Goal: Transaction & Acquisition: Purchase product/service

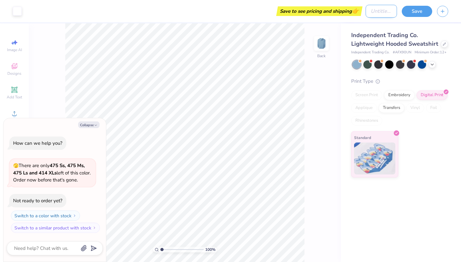
click at [382, 14] on input "Design Title" at bounding box center [380, 11] width 31 height 13
type input "y"
type textarea "x"
type input "ya"
type textarea "x"
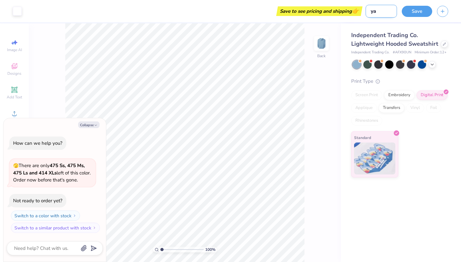
type input "yay"
type textarea "x"
type input "yay"
click at [422, 9] on button "Save" at bounding box center [417, 10] width 30 height 11
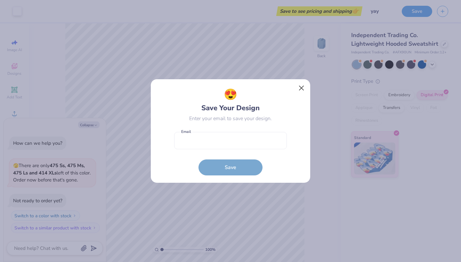
click at [301, 89] on button "Close" at bounding box center [301, 88] width 12 height 12
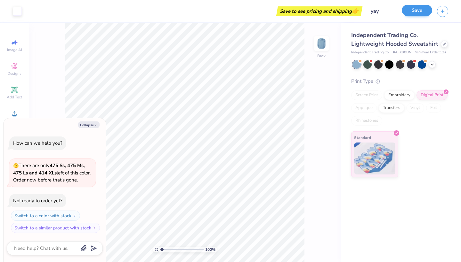
click at [421, 9] on button "Save" at bounding box center [417, 10] width 30 height 11
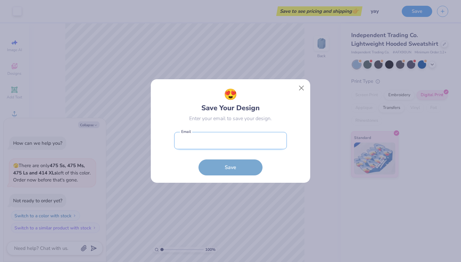
click at [241, 142] on input "email" at bounding box center [230, 141] width 113 height 18
type input "[EMAIL_ADDRESS][DOMAIN_NAME]"
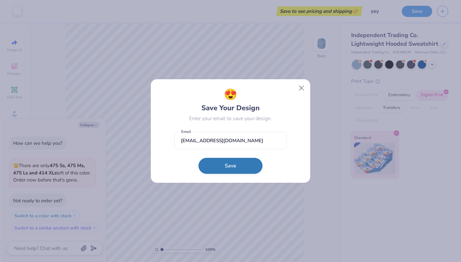
click at [243, 164] on button "Save" at bounding box center [230, 166] width 64 height 16
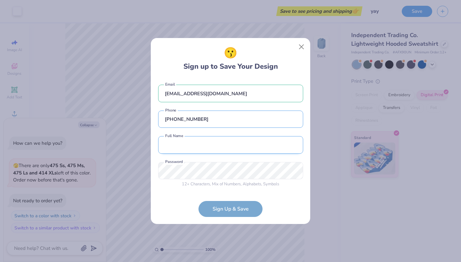
type input "[PHONE_NUMBER]"
type input "[PERSON_NAME]"
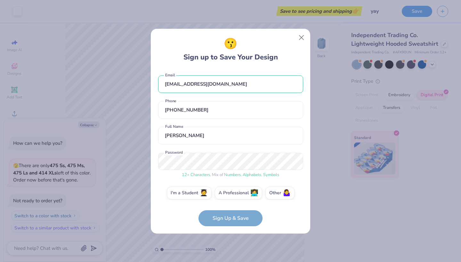
click at [215, 173] on div "12 + Characters , Mix of Numbers , Alphabets , Symbols Password" at bounding box center [230, 166] width 145 height 26
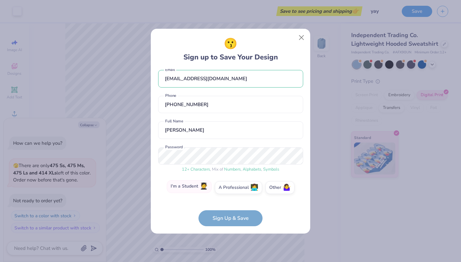
click at [203, 192] on label "I'm a Student 🧑‍🎓" at bounding box center [189, 186] width 45 height 13
click at [228, 193] on input "I'm a Student 🧑‍🎓" at bounding box center [230, 195] width 4 height 4
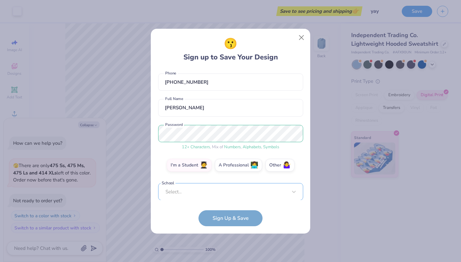
click at [214, 193] on div "Select..." at bounding box center [230, 192] width 145 height 18
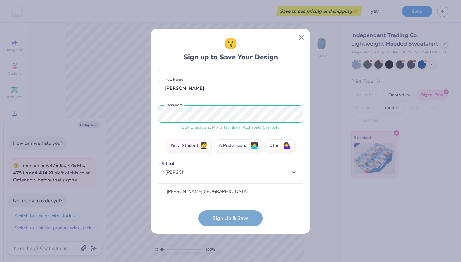
scroll to position [127, 0]
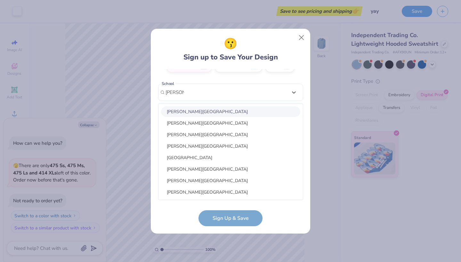
drag, startPoint x: 203, startPoint y: 193, endPoint x: 214, endPoint y: 110, distance: 83.7
click at [214, 110] on div "[PERSON_NAME][GEOGRAPHIC_DATA] [PERSON_NAME][GEOGRAPHIC_DATA] [PERSON_NAME][GEO…" at bounding box center [230, 152] width 144 height 96
click at [214, 109] on div "[PERSON_NAME][GEOGRAPHIC_DATA]" at bounding box center [230, 112] width 139 height 11
type input "[PERSON_NAME]"
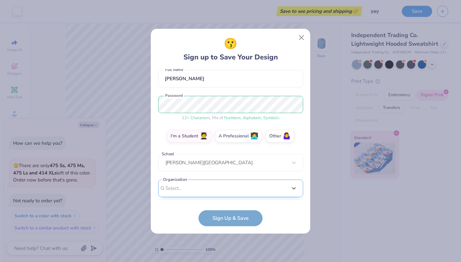
click at [209, 187] on div "option focused, 1 of 15. 15 results available. Use Up and Down to choose option…" at bounding box center [230, 238] width 145 height 117
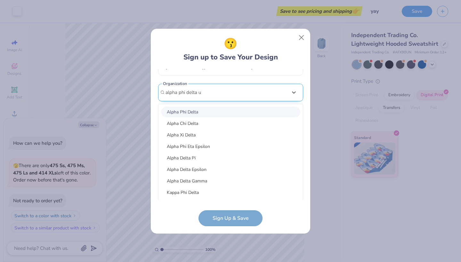
scroll to position [78, 0]
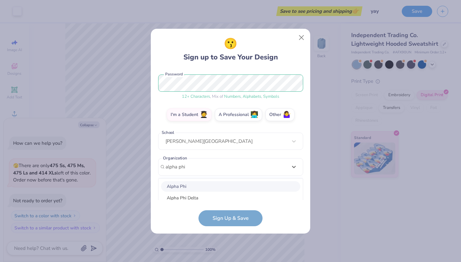
click at [204, 185] on div "Alpha Phi" at bounding box center [230, 186] width 139 height 11
type input "alpha phi"
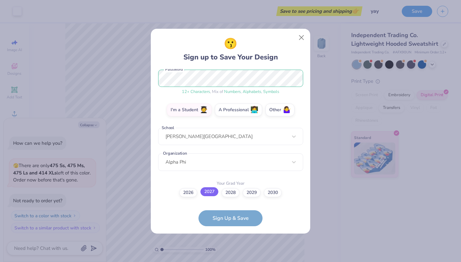
click at [213, 191] on label "2027" at bounding box center [209, 191] width 18 height 9
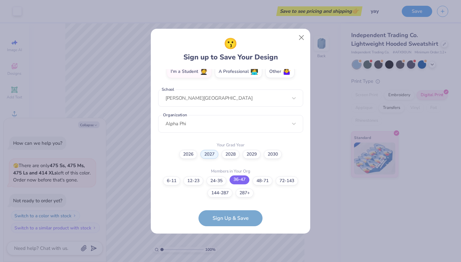
click at [237, 179] on label "36-47" at bounding box center [239, 180] width 20 height 9
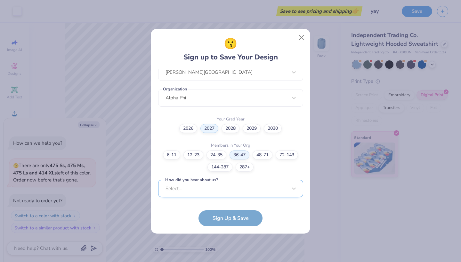
click at [229, 188] on div "Select..." at bounding box center [230, 189] width 145 height 18
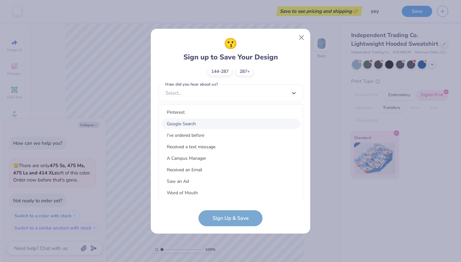
click at [209, 124] on div "Google Search" at bounding box center [230, 124] width 139 height 11
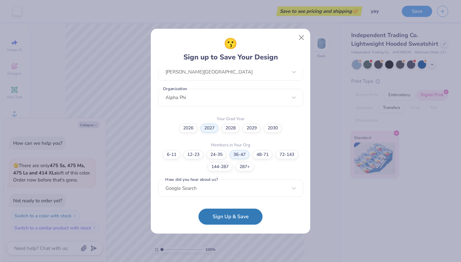
click at [234, 215] on button "Sign Up & Save" at bounding box center [230, 217] width 64 height 16
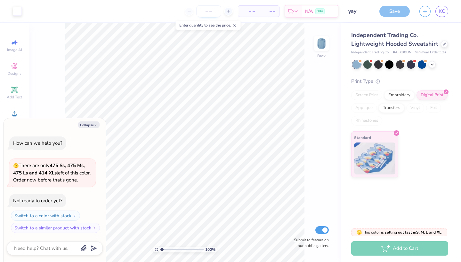
click at [212, 12] on input "number" at bounding box center [208, 11] width 25 height 12
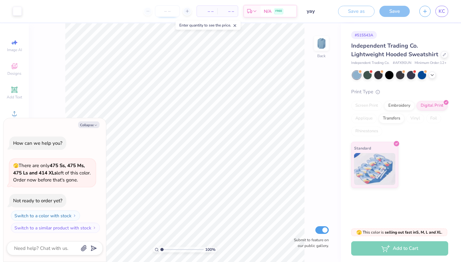
type textarea "x"
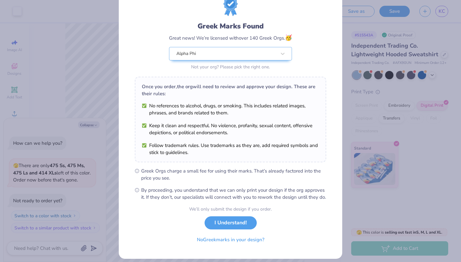
scroll to position [26, 0]
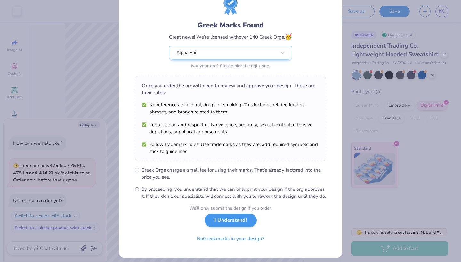
click at [236, 227] on button "I Understand!" at bounding box center [230, 220] width 52 height 13
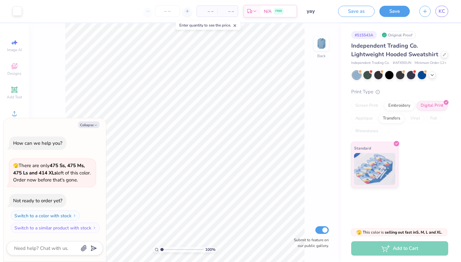
type input "1"
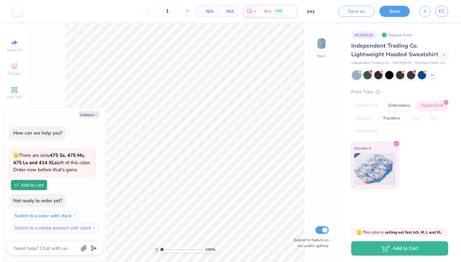
type textarea "x"
click at [207, 12] on span "N/A" at bounding box center [207, 11] width 13 height 7
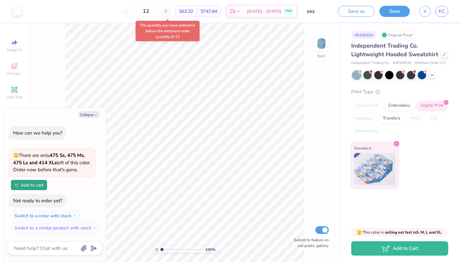
click at [214, 20] on div "12 $62.32 Per Item $747.84 Total Est. Delivery [DATE] - [DATE] FREE" at bounding box center [162, 11] width 270 height 22
click at [193, 10] on span "$62.32" at bounding box center [186, 11] width 14 height 7
click at [158, 11] on input "12" at bounding box center [145, 11] width 25 height 12
drag, startPoint x: 158, startPoint y: 11, endPoint x: 139, endPoint y: 11, distance: 18.9
click at [140, 11] on div "12" at bounding box center [146, 11] width 48 height 12
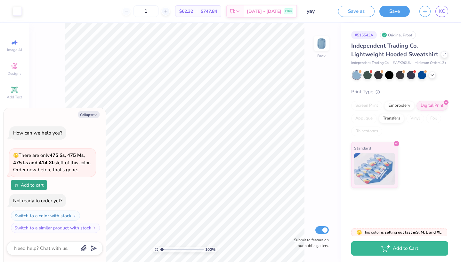
type input "12"
